Goal: Task Accomplishment & Management: Complete application form

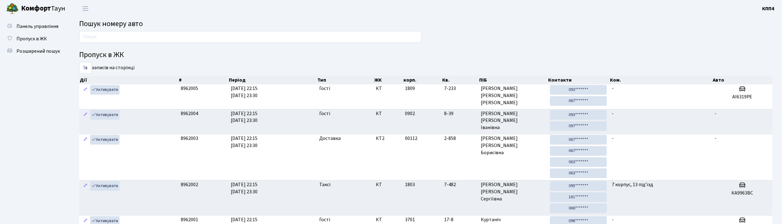
click at [49, 96] on ul "Панель управління Пропуск в ЖК Розширений пошук" at bounding box center [34, 219] width 62 height 398
click at [107, 34] on input "text" at bounding box center [250, 37] width 342 height 12
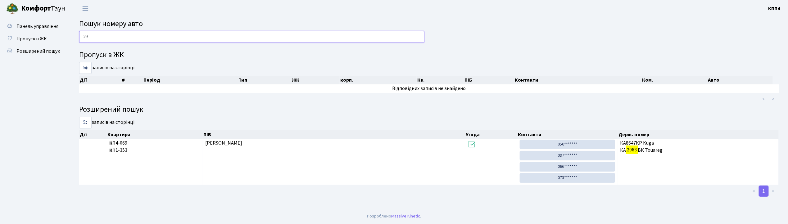
type input "2"
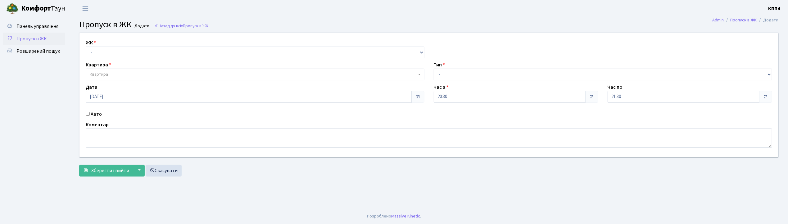
click at [89, 114] on input "Авто" at bounding box center [88, 114] width 4 height 4
checkbox input "true"
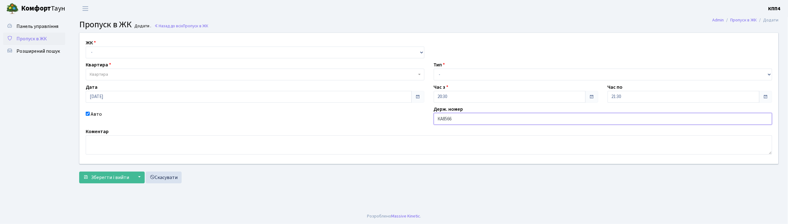
type input "КА8566ІН"
click at [110, 56] on select "- КТ, вул. Регенераторна, 4 КТ2, просп. Соборності, 17 КТ3, вул. Березнева, 16 …" at bounding box center [255, 53] width 339 height 12
select select "271"
click at [86, 47] on select "- КТ, вул. Регенераторна, 4 КТ2, просп. Соборності, 17 КТ3, вул. Березнева, 16 …" at bounding box center [255, 53] width 339 height 12
select select
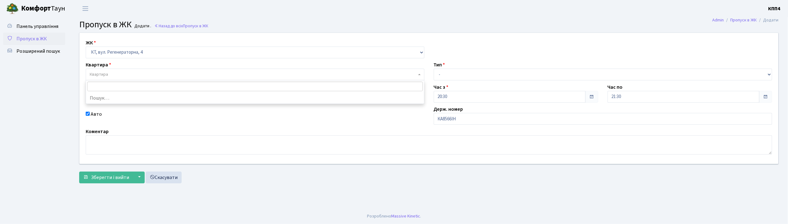
click at [108, 71] on span "Квартира" at bounding box center [99, 74] width 18 height 6
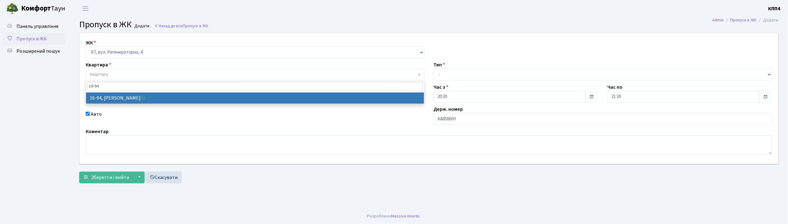
type input "16-94"
select select "8655"
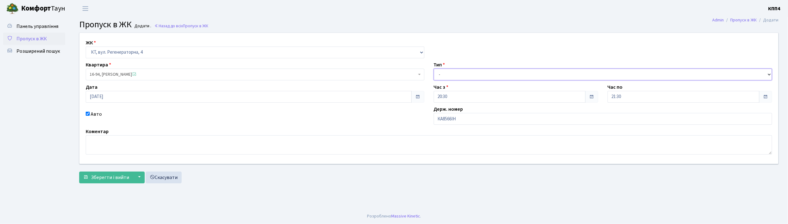
click at [453, 74] on select "- Доставка Таксі Гості Сервіс" at bounding box center [603, 75] width 339 height 12
select select "2"
click at [434, 69] on select "- Доставка Таксі Гості Сервіс" at bounding box center [603, 75] width 339 height 12
click at [112, 179] on span "Зберегти і вийти" at bounding box center [110, 177] width 38 height 7
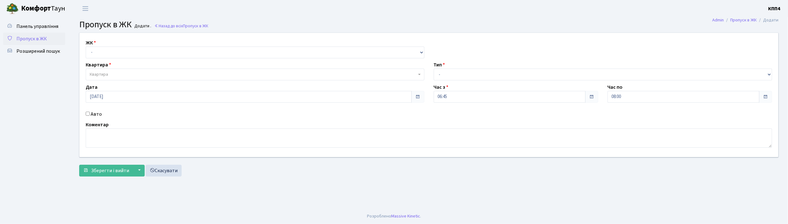
click at [88, 112] on input "Авто" at bounding box center [88, 114] width 4 height 4
checkbox input "true"
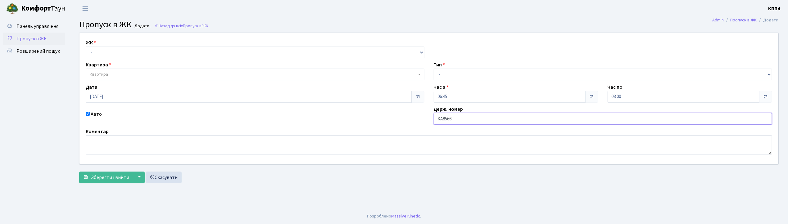
type input "КА8566ІН"
click at [101, 50] on select "- КТ, вул. Регенераторна, 4 КТ2, просп. Соборності, 17 КТ3, вул. Березнева, 16 …" at bounding box center [255, 53] width 339 height 12
select select "271"
click at [86, 47] on select "- КТ, вул. Регенераторна, 4 КТ2, просп. Соборності, 17 КТ3, вул. Березнева, 16 …" at bounding box center [255, 53] width 339 height 12
select select
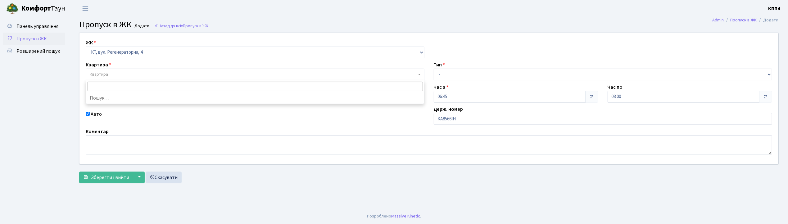
click at [99, 76] on span "Квартира" at bounding box center [99, 74] width 18 height 6
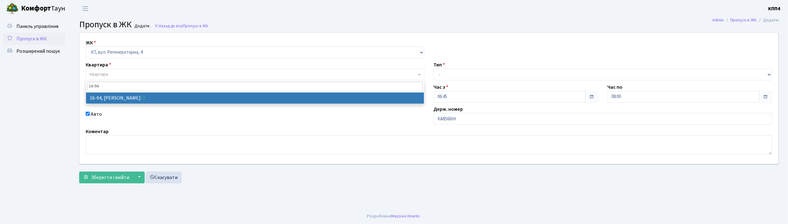
type input "16-94"
select select "8655"
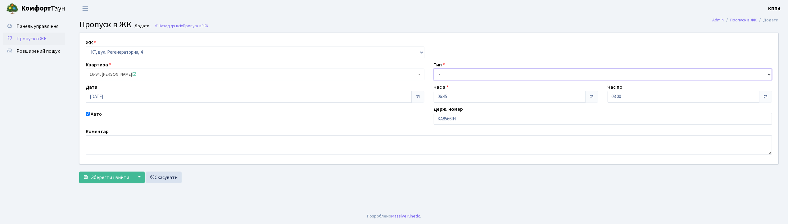
click at [444, 77] on select "- Доставка Таксі Гості Сервіс" at bounding box center [603, 75] width 339 height 12
select select "2"
click at [434, 69] on select "- Доставка Таксі Гості Сервіс" at bounding box center [603, 75] width 339 height 12
drag, startPoint x: 108, startPoint y: 176, endPoint x: 115, endPoint y: 168, distance: 10.2
click at [110, 174] on span "Зберегти і вийти" at bounding box center [110, 177] width 38 height 7
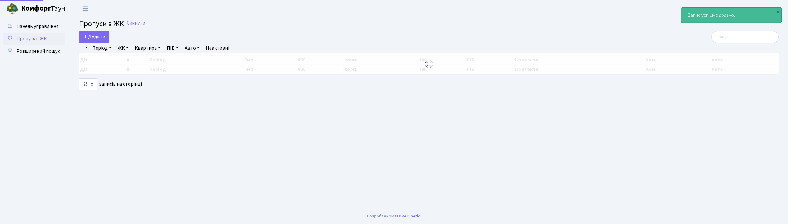
select select "25"
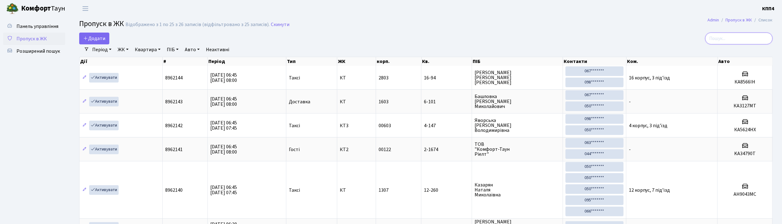
click at [736, 40] on input "search" at bounding box center [738, 39] width 67 height 12
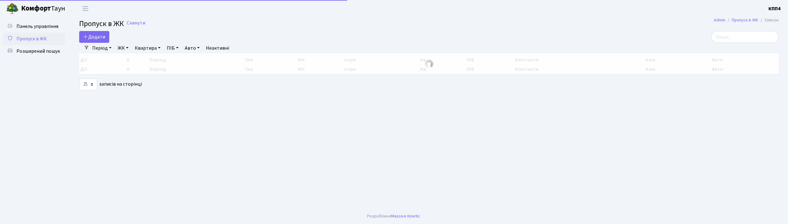
select select "25"
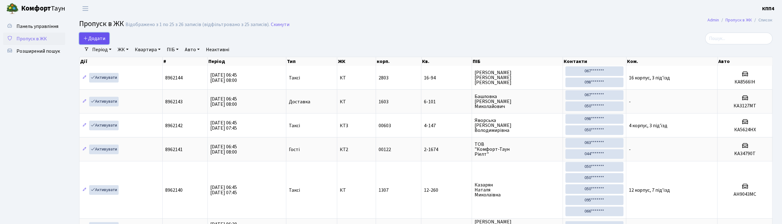
click at [106, 39] on link "Додати" at bounding box center [94, 39] width 30 height 12
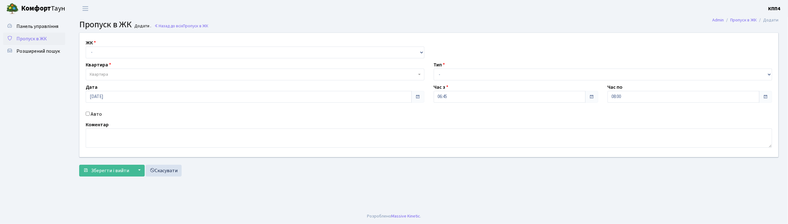
click at [88, 116] on div "Авто" at bounding box center [255, 113] width 348 height 7
click at [87, 114] on input "Авто" at bounding box center [88, 114] width 4 height 4
checkbox input "true"
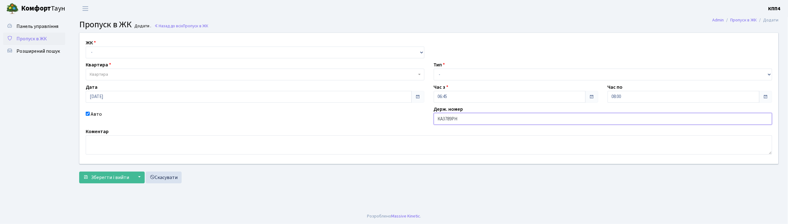
type input "КА3789РН"
click at [128, 48] on select "- КТ, вул. Регенераторна, 4 КТ2, просп. Соборності, 17 КТ3, вул. Березнева, 16 …" at bounding box center [255, 53] width 339 height 12
select select "271"
click at [86, 47] on select "- КТ, вул. Регенераторна, 4 КТ2, просп. Соборності, 17 КТ3, вул. Березнева, 16 …" at bounding box center [255, 53] width 339 height 12
select select
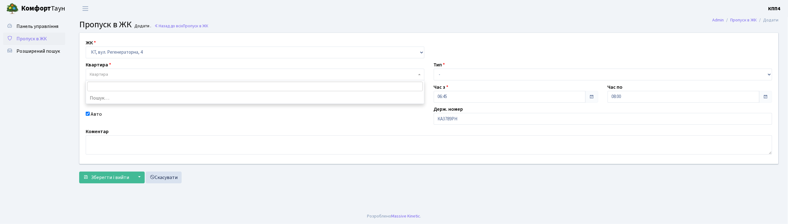
click at [127, 73] on span "Квартира" at bounding box center [253, 74] width 327 height 6
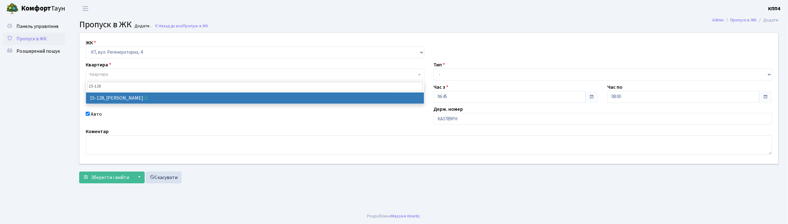
type input "15-128"
select select "8903"
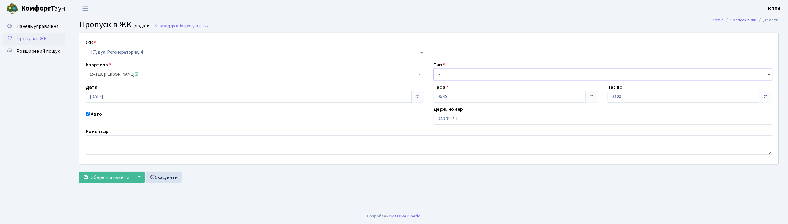
click at [443, 69] on select "- Доставка Таксі Гості Сервіс" at bounding box center [603, 75] width 339 height 12
select select "2"
click at [434, 69] on select "- Доставка Таксі Гості Сервіс" at bounding box center [603, 75] width 339 height 12
click at [120, 173] on button "Зберегти і вийти" at bounding box center [106, 178] width 54 height 12
